Goal: Task Accomplishment & Management: Use online tool/utility

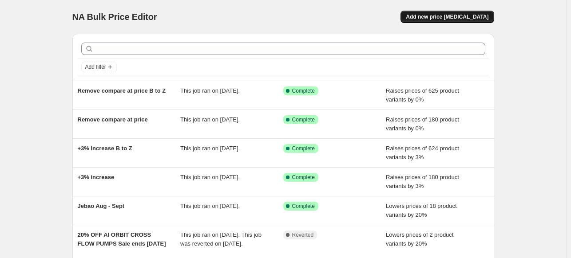
click at [476, 17] on span "Add new price [MEDICAL_DATA]" at bounding box center [447, 16] width 83 height 7
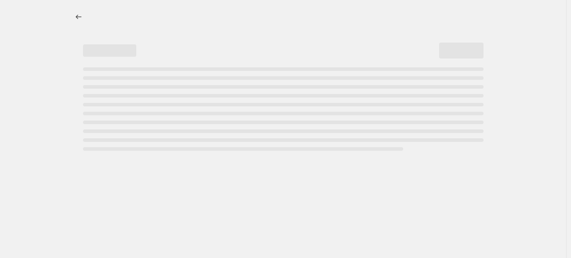
select select "percentage"
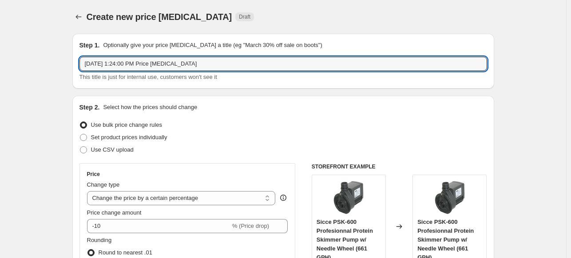
drag, startPoint x: 217, startPoint y: 65, endPoint x: 22, endPoint y: 63, distance: 194.9
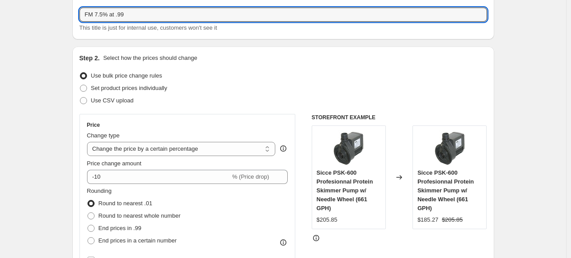
scroll to position [133, 0]
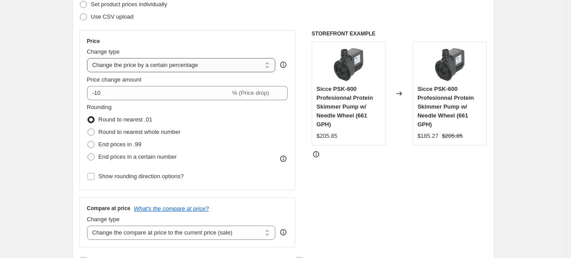
type input "FM 7.5% at .99"
click at [137, 69] on select "Change the price to a certain amount Change the price by a certain amount Chang…" at bounding box center [181, 65] width 189 height 14
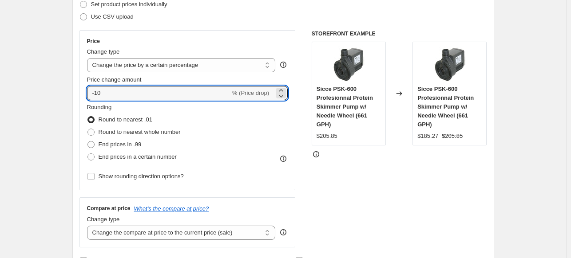
drag, startPoint x: 100, startPoint y: 93, endPoint x: 69, endPoint y: 95, distance: 31.1
type input "7.5"
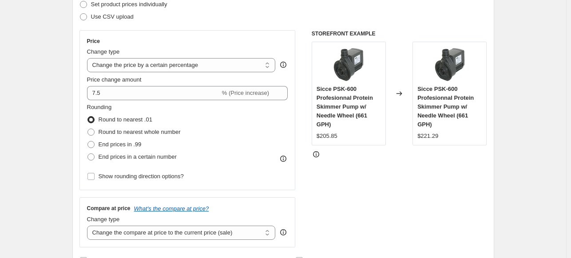
click at [91, 143] on span at bounding box center [90, 144] width 7 height 7
click at [88, 142] on input "End prices in .99" at bounding box center [87, 141] width 0 height 0
radio input "true"
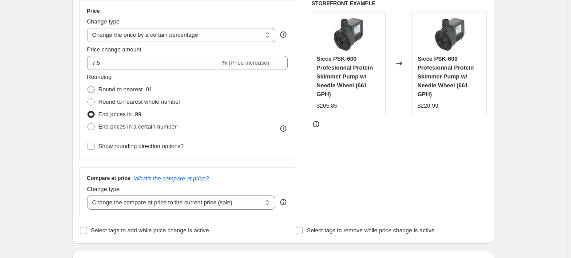
scroll to position [178, 0]
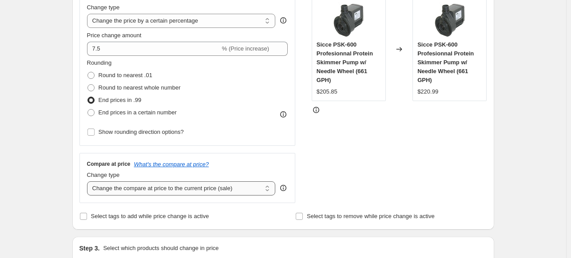
click at [138, 192] on select "Change the compare at price to the current price (sale) Change the compare at p…" at bounding box center [181, 189] width 189 height 14
select select "remove"
click at [89, 182] on select "Change the compare at price to the current price (sale) Change the compare at p…" at bounding box center [181, 189] width 189 height 14
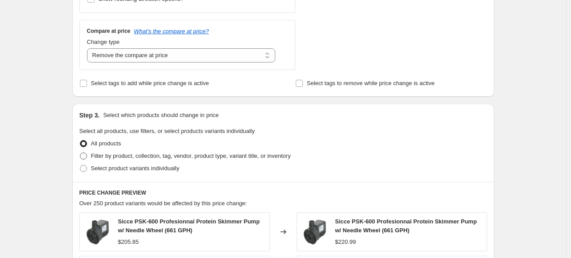
click at [84, 156] on span at bounding box center [83, 156] width 7 height 7
click at [80, 153] on input "Filter by product, collection, tag, vendor, product type, variant title, or inv…" at bounding box center [80, 153] width 0 height 0
radio input "true"
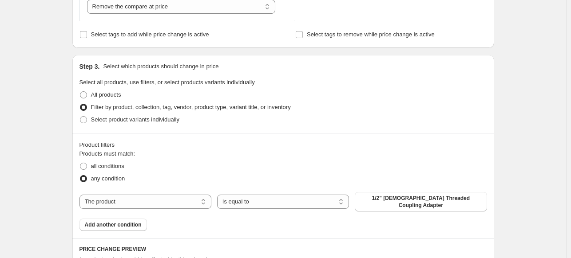
scroll to position [400, 0]
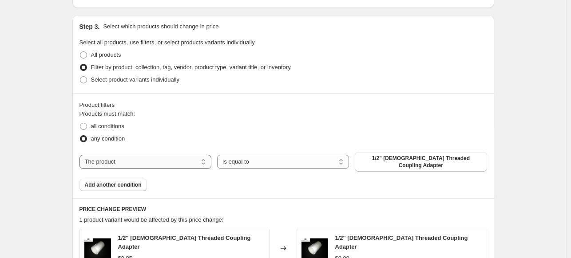
click at [163, 159] on select "The product The product's collection The product's tag The product's vendor The…" at bounding box center [145, 162] width 132 height 14
select select "vendor"
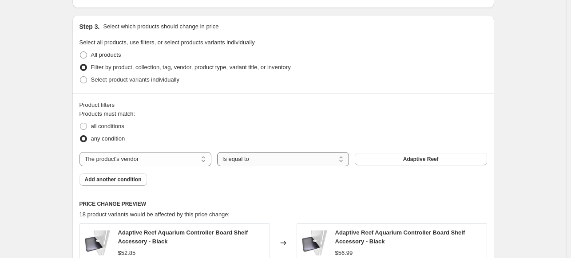
click at [297, 159] on select "Is equal to Is not equal to" at bounding box center [283, 159] width 132 height 14
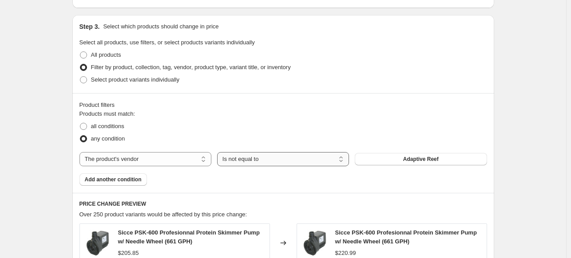
click at [311, 161] on select "Is equal to Is not equal to" at bounding box center [283, 159] width 132 height 14
select select "equal"
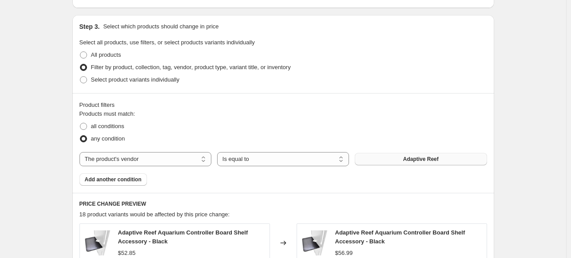
click at [426, 159] on span "Adaptive Reef" at bounding box center [421, 159] width 36 height 7
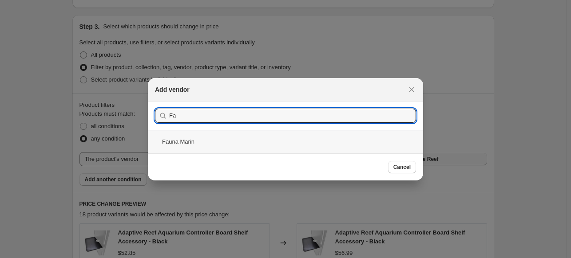
type input "Fa"
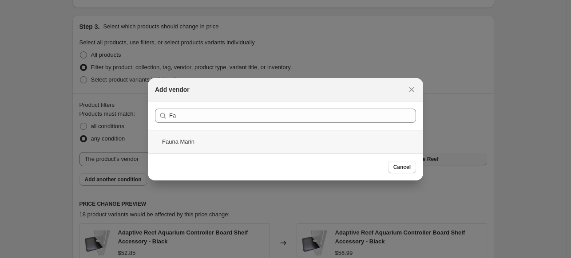
click at [211, 138] on div "Fauna Marin" at bounding box center [285, 142] width 275 height 24
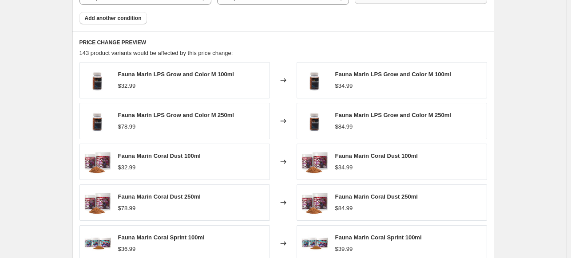
scroll to position [533, 0]
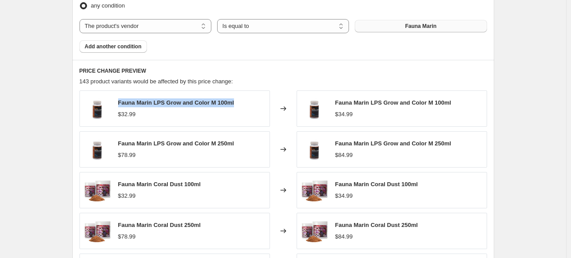
drag, startPoint x: 241, startPoint y: 106, endPoint x: 120, endPoint y: 105, distance: 120.3
click at [120, 105] on div "Fauna Marin LPS Grow and Color M 100ml $32.99" at bounding box center [174, 109] width 190 height 36
click at [171, 111] on div "$32.99" at bounding box center [176, 114] width 116 height 9
drag, startPoint x: 239, startPoint y: 101, endPoint x: 155, endPoint y: 104, distance: 84.0
click at [155, 104] on div "Fauna Marin LPS Grow and Color M 100ml $32.99" at bounding box center [174, 109] width 190 height 36
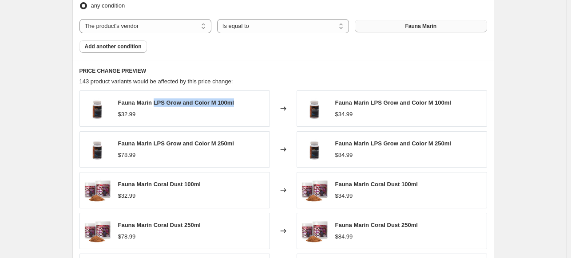
copy span "LPS Grow and Color M 100ml"
click at [210, 104] on span "Fauna Marin LPS Grow and Color M 100ml" at bounding box center [176, 102] width 116 height 7
drag, startPoint x: 181, startPoint y: 103, endPoint x: 156, endPoint y: 104, distance: 24.5
click at [156, 104] on span "Fauna Marin LPS Grow and Color M 100ml" at bounding box center [176, 102] width 116 height 7
copy span "LPS Grow"
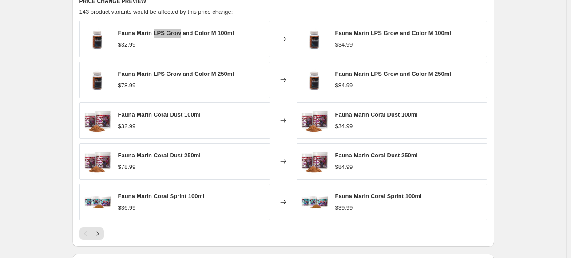
scroll to position [622, 0]
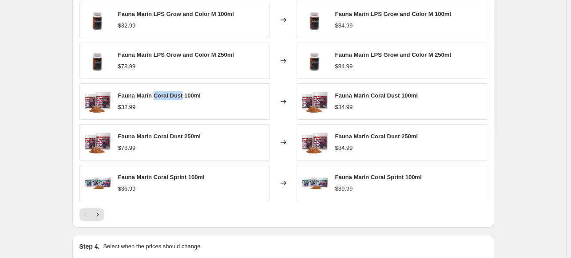
drag, startPoint x: 183, startPoint y: 94, endPoint x: 155, endPoint y: 94, distance: 27.5
click at [155, 94] on span "Fauna Marin Coral Dust 100ml" at bounding box center [159, 95] width 83 height 7
copy span "Coral Dust"
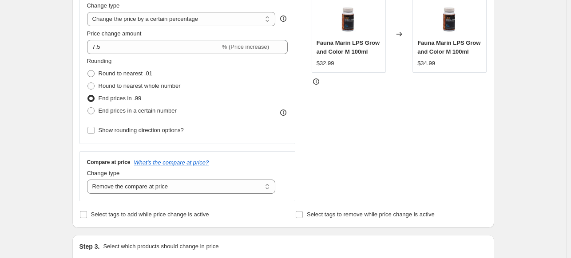
scroll to position [178, 0]
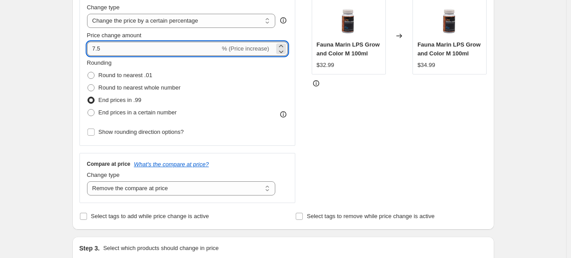
drag, startPoint x: 103, startPoint y: 51, endPoint x: 90, endPoint y: 51, distance: 13.3
click at [90, 50] on input "7.5" at bounding box center [153, 49] width 133 height 14
type input "10"
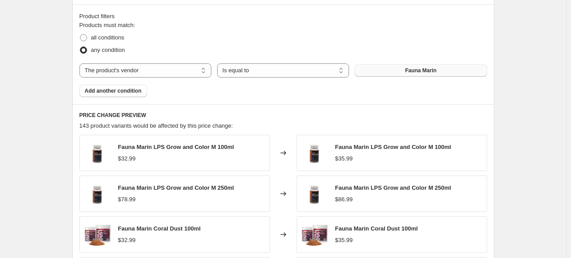
scroll to position [577, 0]
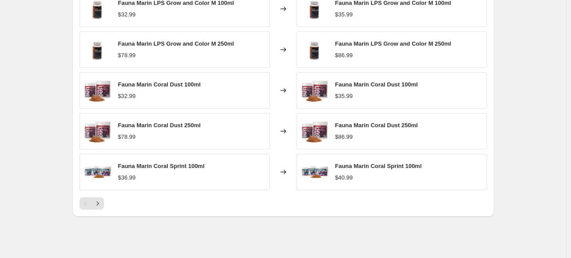
scroll to position [710, 0]
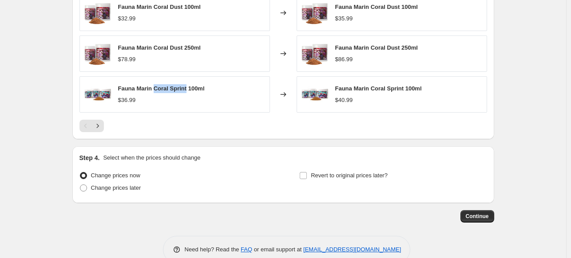
drag, startPoint x: 186, startPoint y: 87, endPoint x: 156, endPoint y: 90, distance: 30.4
click at [156, 90] on span "Fauna Marin Coral Sprint 100ml" at bounding box center [161, 88] width 87 height 7
copy span "Coral Sprint"
click at [98, 126] on icon "Next" at bounding box center [97, 126] width 9 height 9
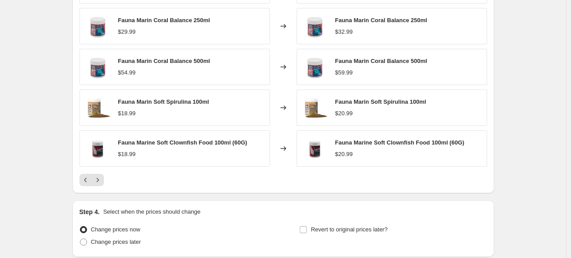
scroll to position [666, 0]
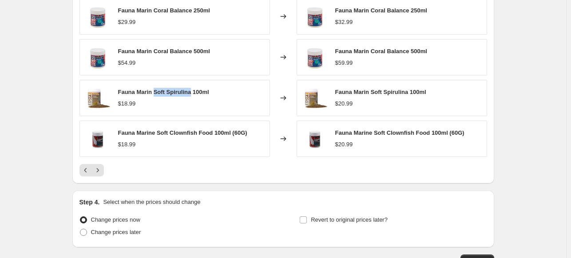
drag, startPoint x: 191, startPoint y: 91, endPoint x: 156, endPoint y: 93, distance: 34.7
click at [156, 93] on span "Fauna Marin Soft Spirulina 100ml" at bounding box center [163, 92] width 91 height 7
copy span "Soft Spirulina"
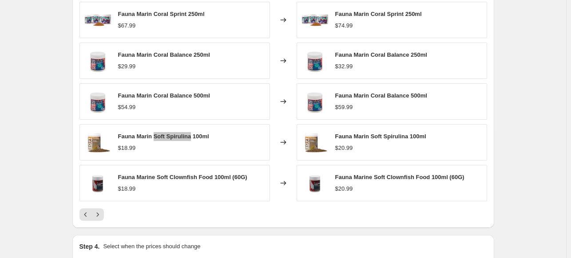
scroll to position [728, 0]
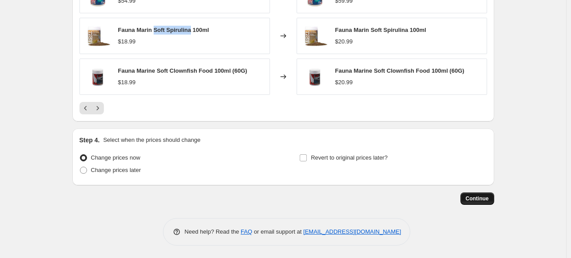
click at [479, 197] on span "Continue" at bounding box center [477, 198] width 23 height 7
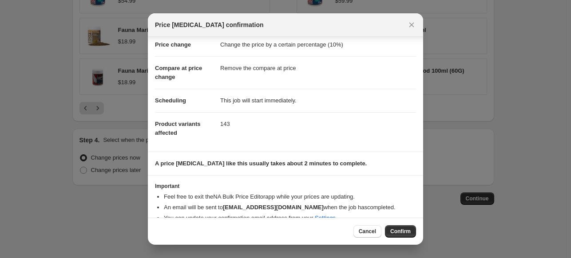
scroll to position [32, 0]
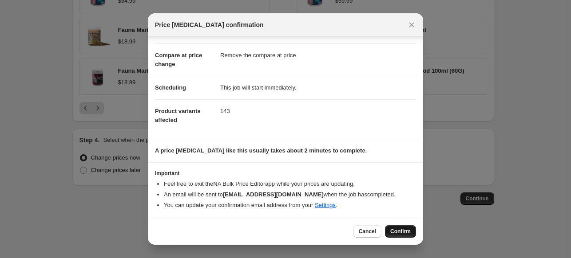
click at [396, 226] on button "Confirm" at bounding box center [400, 232] width 31 height 12
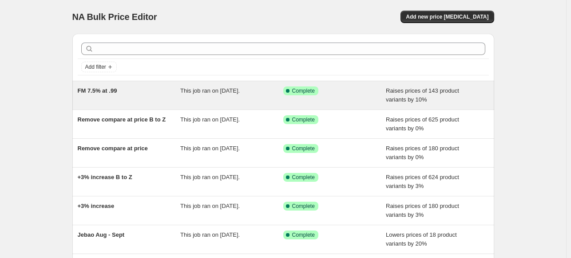
click at [107, 87] on span "FM 7.5% at .99" at bounding box center [98, 90] width 40 height 7
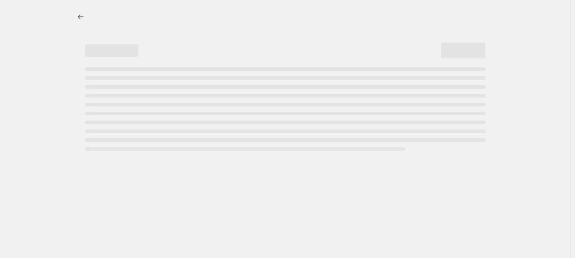
select select "percentage"
select select "remove"
select select "vendor"
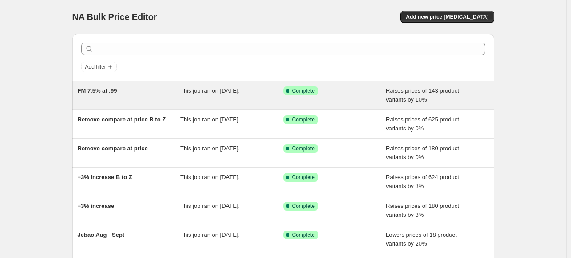
click at [106, 92] on span "FM 7.5% at .99" at bounding box center [98, 90] width 40 height 7
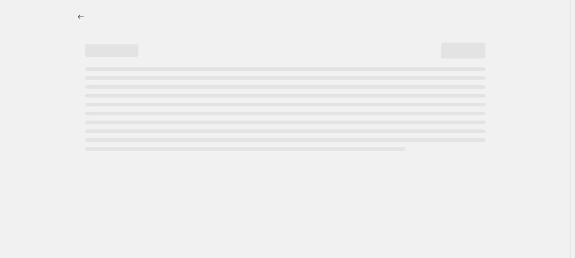
select select "percentage"
select select "remove"
select select "vendor"
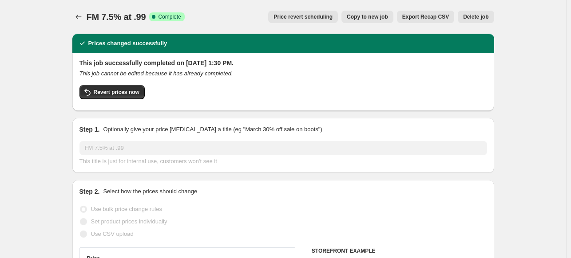
click at [486, 18] on span "Delete job" at bounding box center [475, 16] width 25 height 7
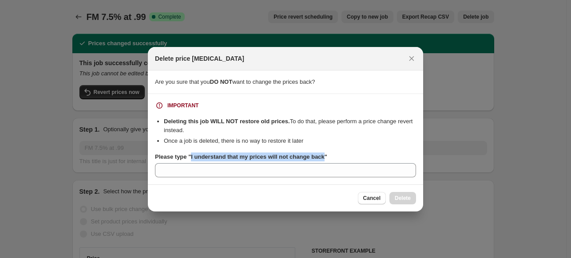
drag, startPoint x: 321, startPoint y: 157, endPoint x: 190, endPoint y: 159, distance: 131.4
click at [190, 159] on b "Please type "I understand that my prices will not change back"" at bounding box center [241, 157] width 172 height 7
click at [379, 192] on button "Cancel" at bounding box center [372, 198] width 28 height 12
